Goal: Task Accomplishment & Management: Manage account settings

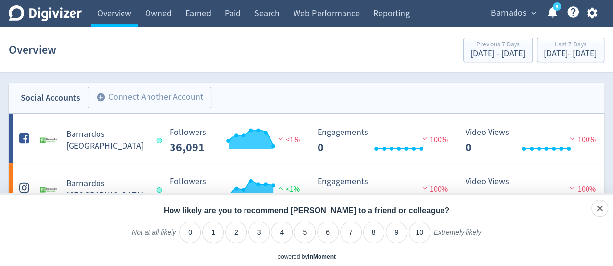
click at [533, 14] on span "expand_more" at bounding box center [533, 13] width 9 height 9
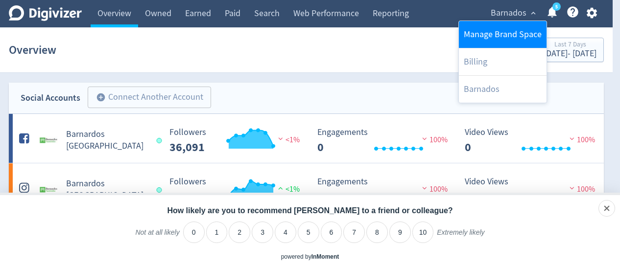
click at [498, 32] on link "Manage Brand Space" at bounding box center [503, 34] width 88 height 27
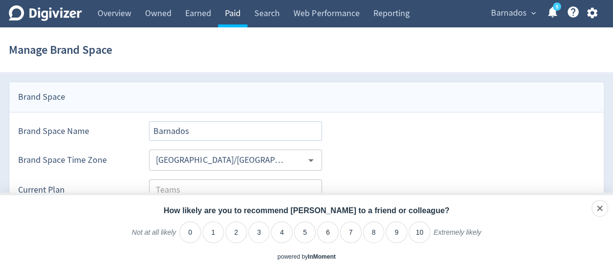
click at [235, 15] on link "Paid" at bounding box center [232, 13] width 29 height 27
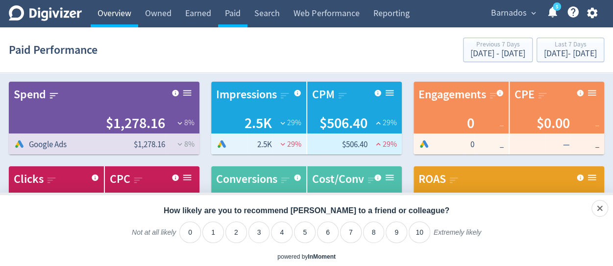
click at [118, 12] on link "Overview" at bounding box center [115, 13] width 48 height 27
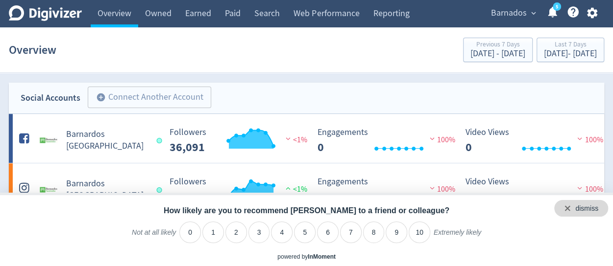
click at [590, 209] on div "dismiss" at bounding box center [586, 209] width 23 height 10
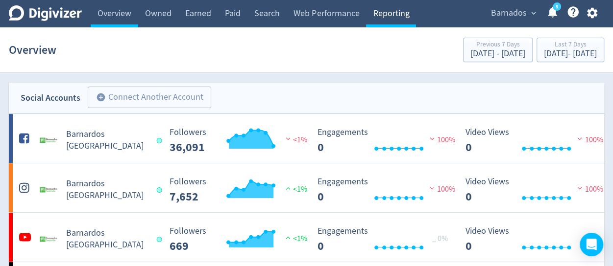
click at [388, 14] on link "Reporting" at bounding box center [391, 13] width 50 height 27
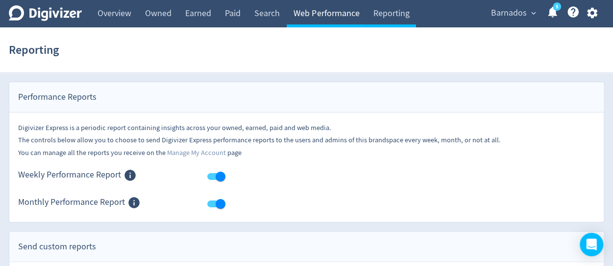
click at [335, 11] on link "Web Performance" at bounding box center [325, 13] width 79 height 27
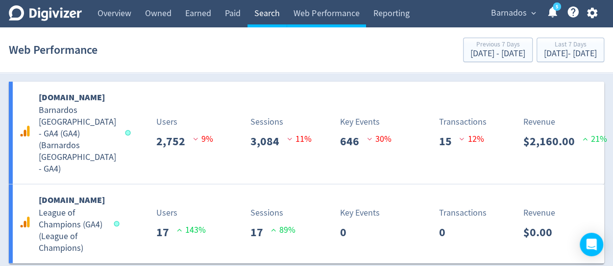
click at [266, 12] on link "Search" at bounding box center [266, 13] width 39 height 27
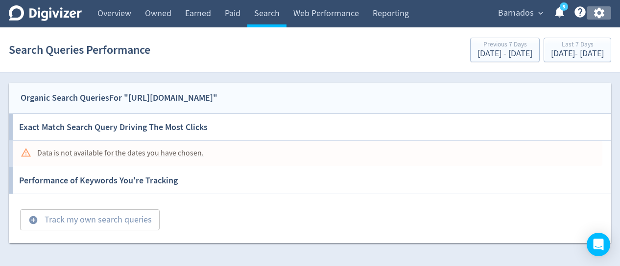
click at [597, 10] on icon "button" at bounding box center [599, 13] width 10 height 11
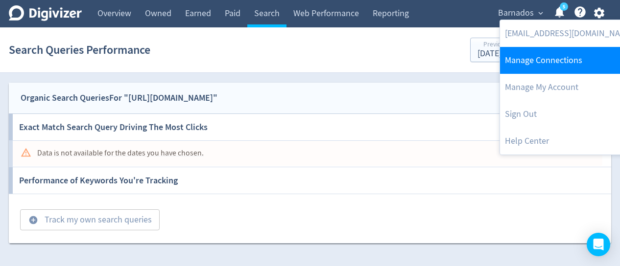
click at [546, 54] on link "Manage Connections" at bounding box center [569, 60] width 138 height 27
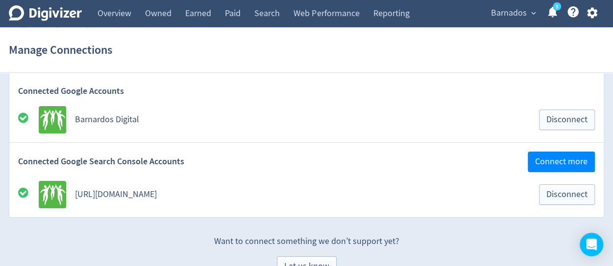
scroll to position [1517, 0]
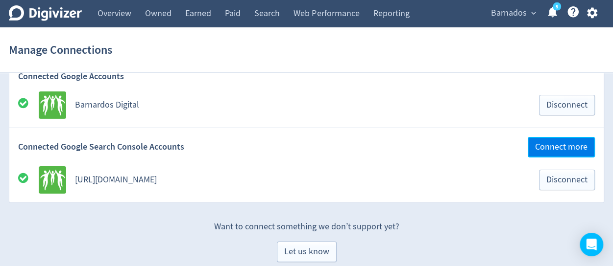
click at [565, 143] on span "Connect more" at bounding box center [561, 147] width 52 height 9
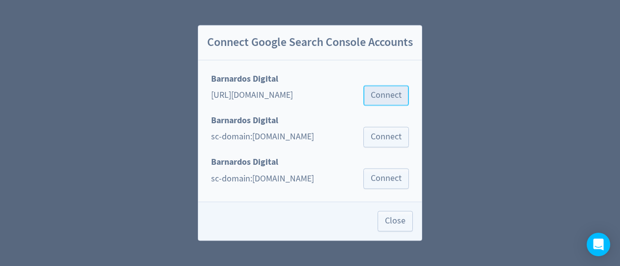
click at [379, 94] on span "Connect" at bounding box center [386, 95] width 31 height 9
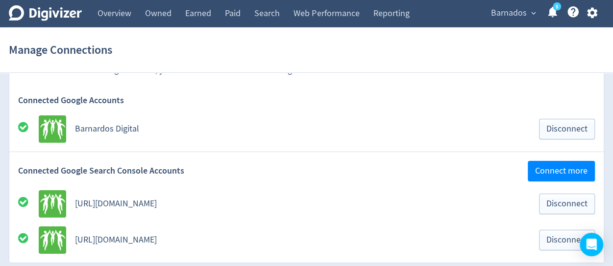
scroll to position [1518, 0]
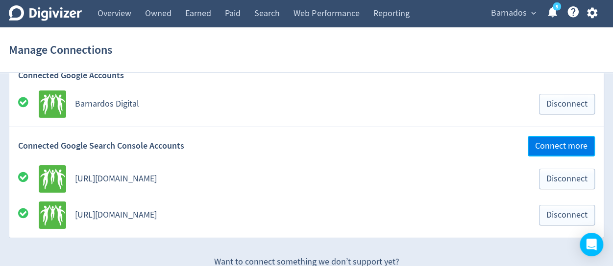
click at [560, 142] on span "Connect more" at bounding box center [561, 146] width 52 height 9
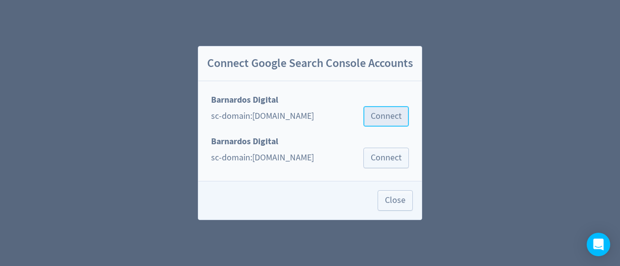
click at [382, 118] on span "Connect" at bounding box center [386, 116] width 31 height 9
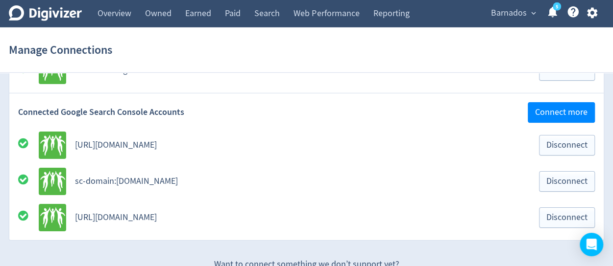
scroll to position [1567, 0]
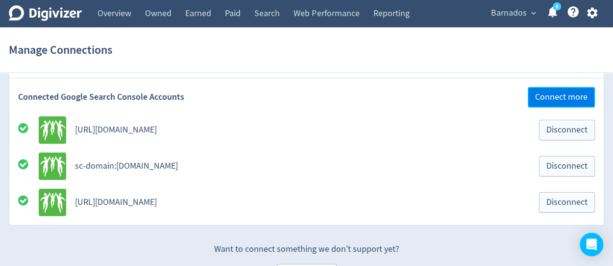
click at [547, 93] on span "Connect more" at bounding box center [561, 97] width 52 height 9
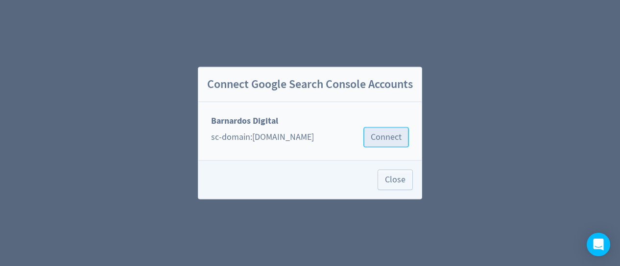
click at [382, 139] on span "Connect" at bounding box center [386, 137] width 31 height 9
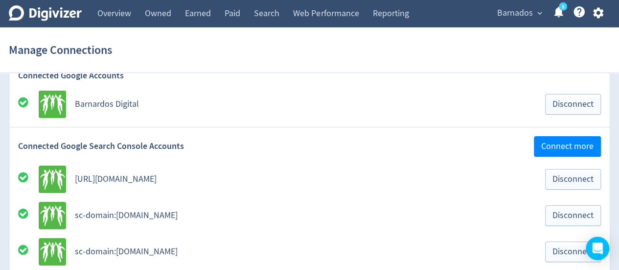
scroll to position [1567, 0]
